Goal: Task Accomplishment & Management: Complete application form

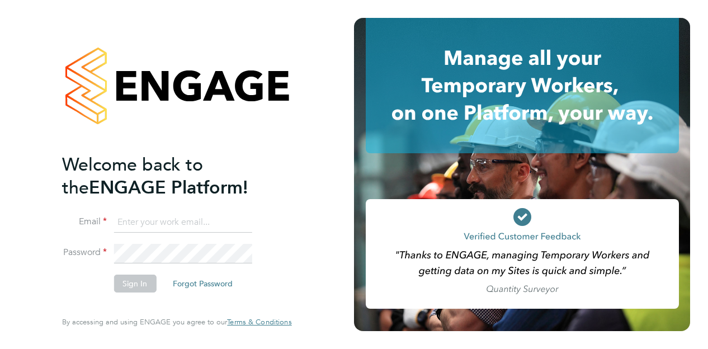
type input "glynnmarlow@hotmail.co.uk"
click at [135, 281] on button "Sign In" at bounding box center [135, 284] width 43 height 18
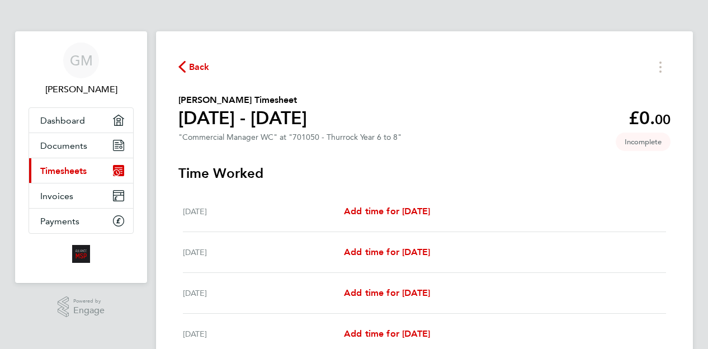
click at [76, 167] on span "Timesheets" at bounding box center [63, 171] width 46 height 11
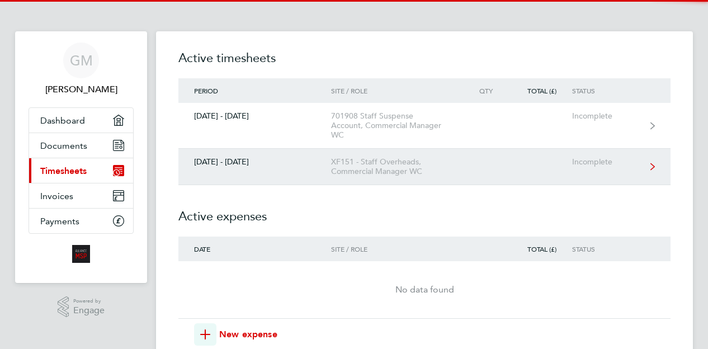
scroll to position [74, 0]
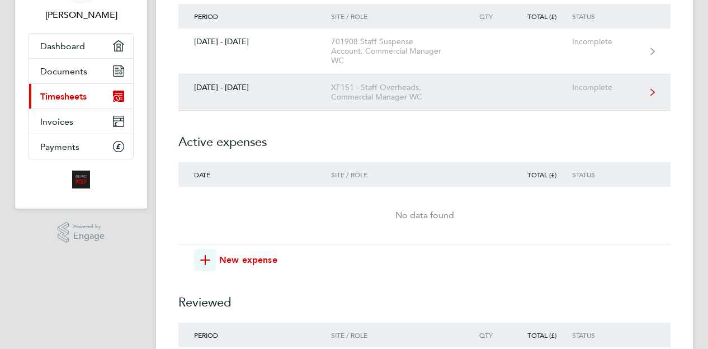
click at [266, 95] on link "[DATE] - [DATE] XF151 - Staff Overheads, Commercial Manager WC Incomplete" at bounding box center [424, 92] width 492 height 36
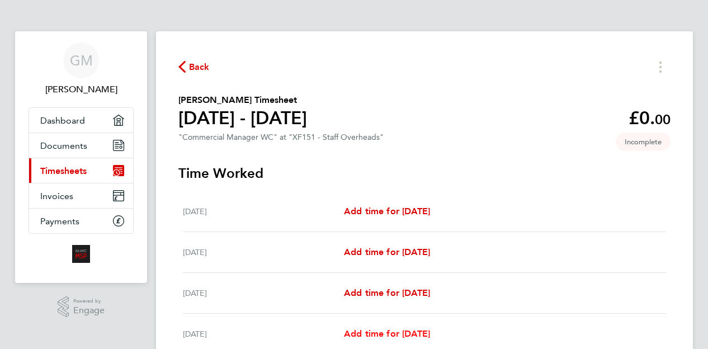
click at [394, 334] on span "Add time for [DATE]" at bounding box center [387, 333] width 86 height 11
select select "30"
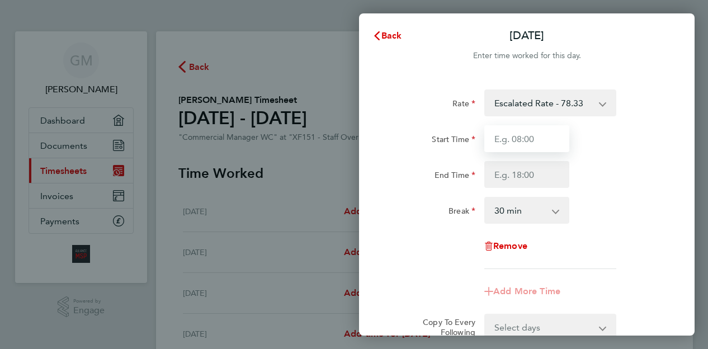
click at [531, 145] on input "Start Time" at bounding box center [526, 138] width 85 height 27
type input "08:30"
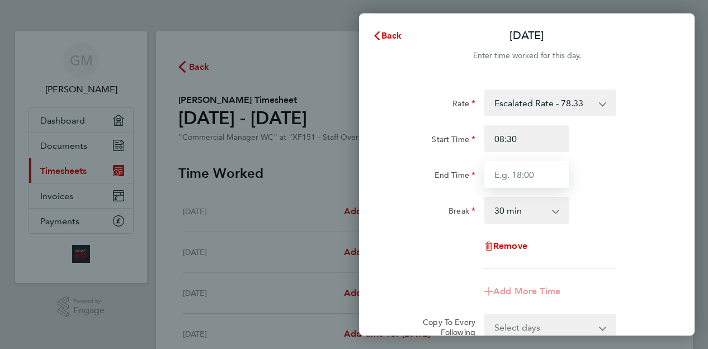
click at [529, 171] on input "End Time" at bounding box center [526, 174] width 85 height 27
type input "17:00"
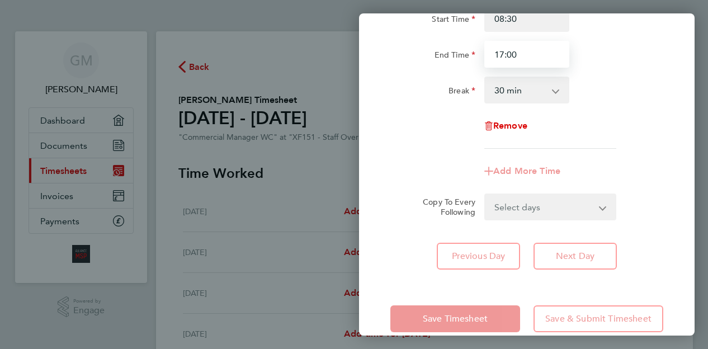
scroll to position [139, 0]
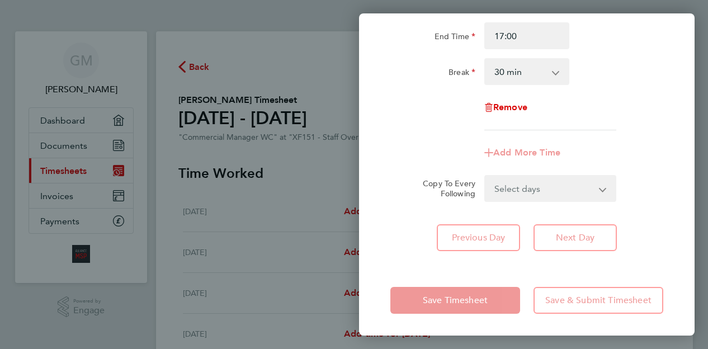
drag, startPoint x: 542, startPoint y: 187, endPoint x: 539, endPoint y: 193, distance: 7.0
click at [542, 187] on form "Rate Escalated Rate - 78.33 Start Time 08:30 End Time 17:00 Break 0 min 15 min …" at bounding box center [527, 76] width 273 height 251
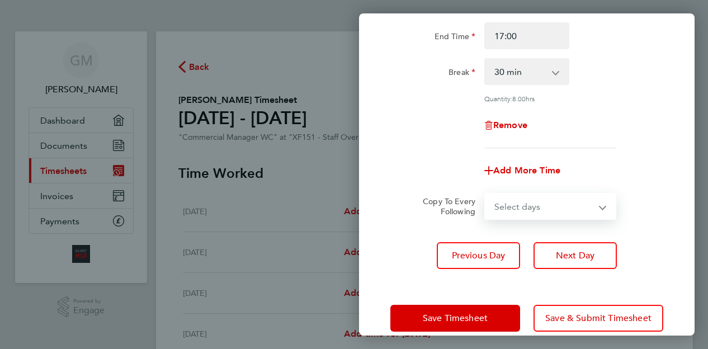
select select "DAY"
click at [486, 194] on select "Select days Day [DATE] [DATE] [DATE]" at bounding box center [544, 206] width 117 height 25
select select "[DATE]"
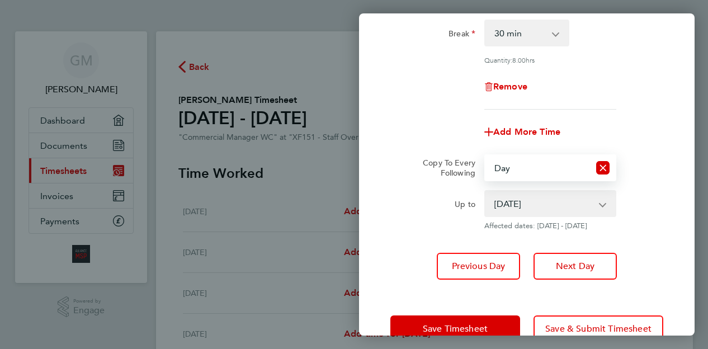
scroll to position [205, 0]
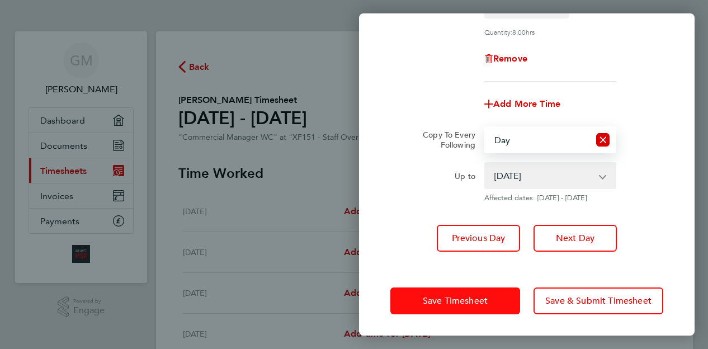
click at [463, 300] on span "Save Timesheet" at bounding box center [455, 300] width 65 height 11
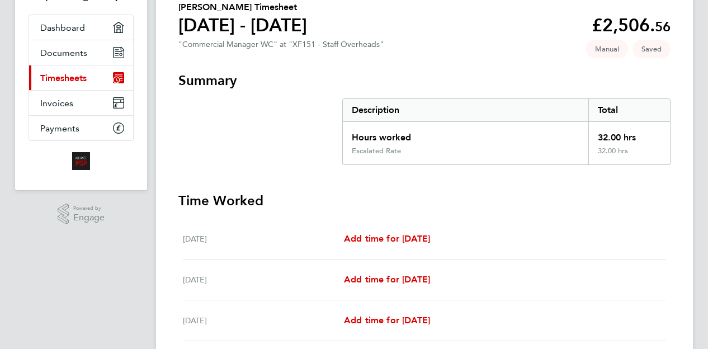
scroll to position [74, 0]
